Goal: Task Accomplishment & Management: Use online tool/utility

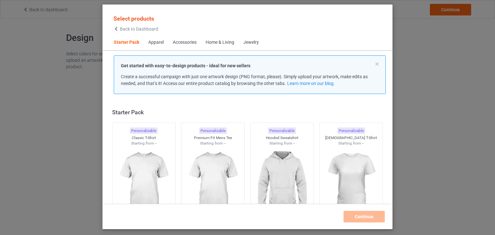
scroll to position [8, 0]
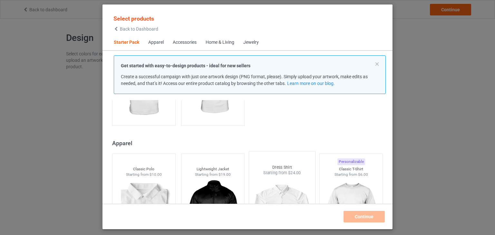
scroll to position [266, 0]
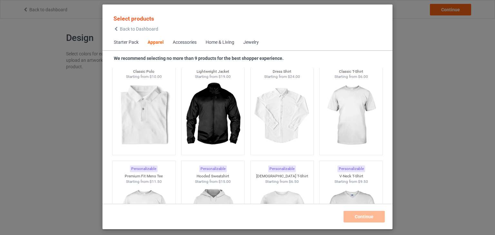
drag, startPoint x: 393, startPoint y: 83, endPoint x: 388, endPoint y: 100, distance: 18.1
click at [388, 100] on div "Select products Back to Dashboard Starter Pack Apparel Accessories Home & Livin…" at bounding box center [247, 117] width 495 height 235
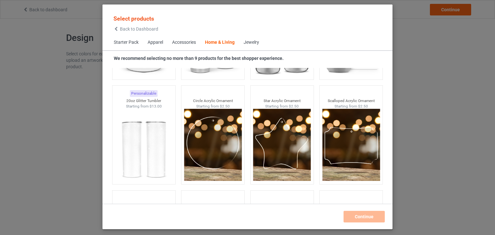
scroll to position [5093, 0]
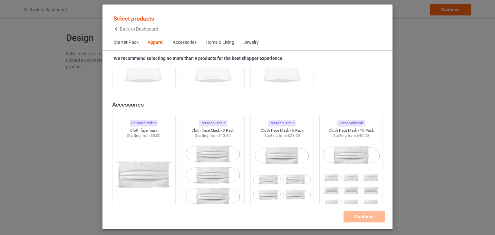
scroll to position [631, 0]
